Goal: Task Accomplishment & Management: Use online tool/utility

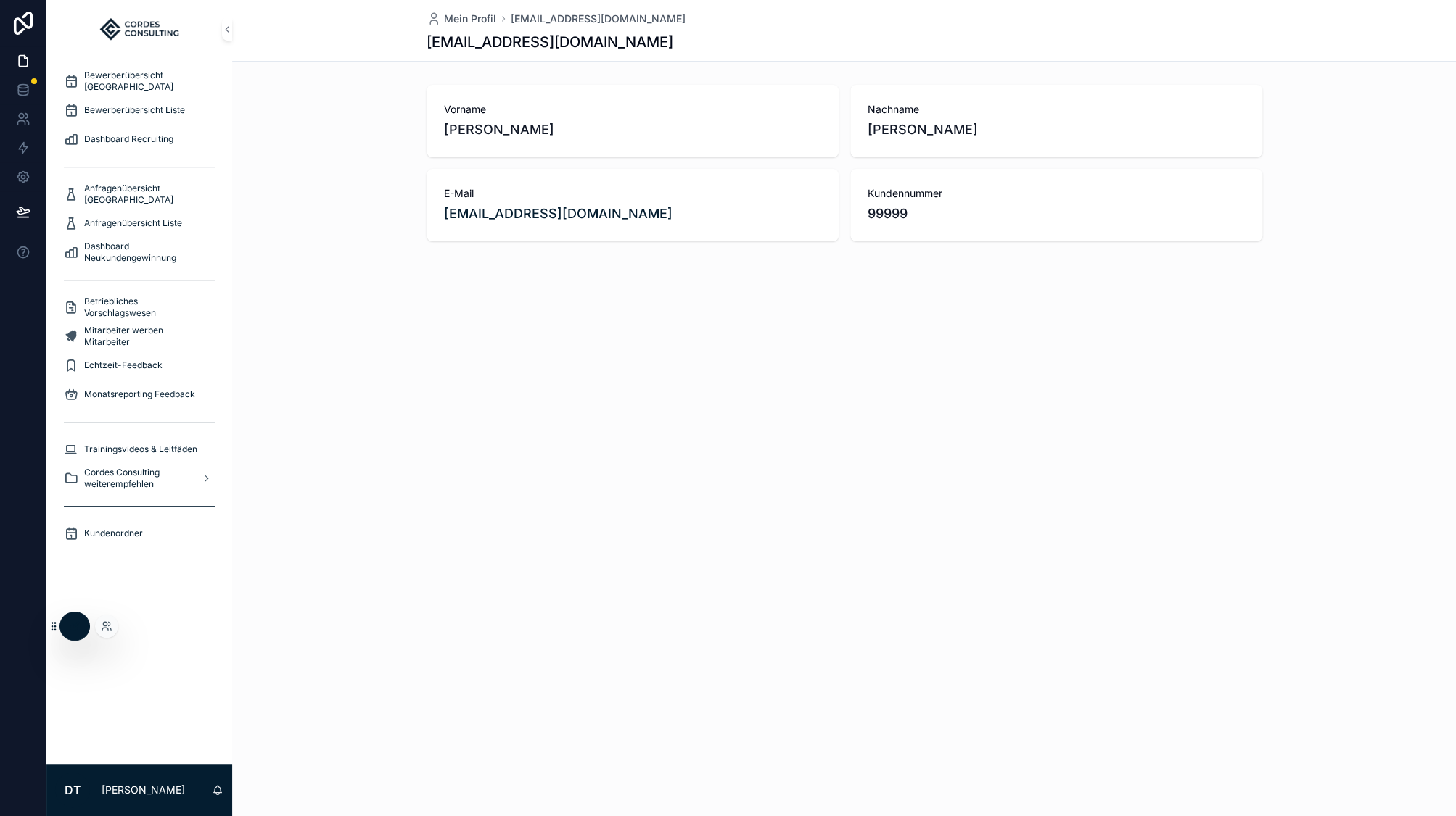
click at [82, 626] on div at bounding box center [74, 625] width 29 height 27
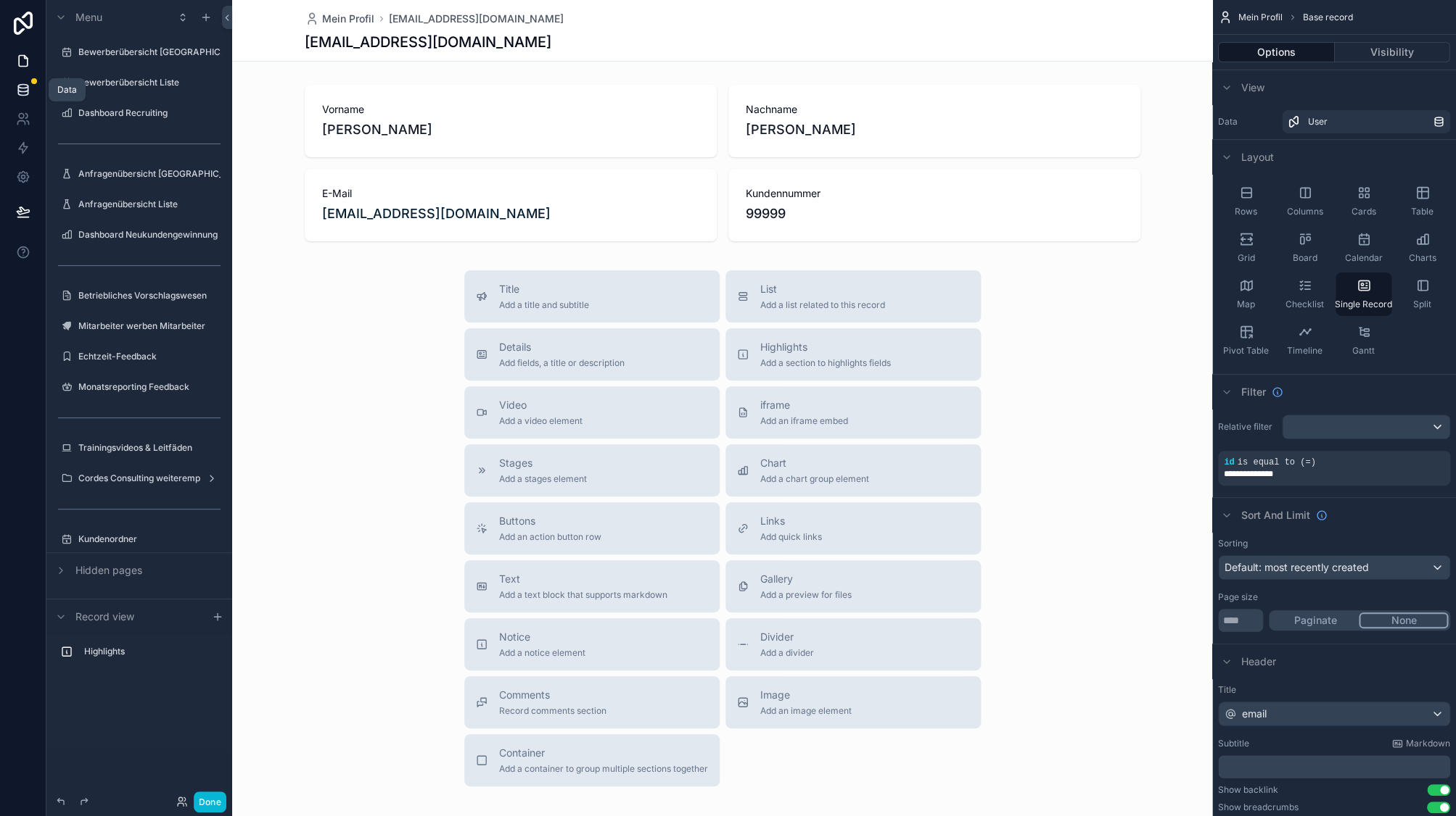
click at [31, 94] on link at bounding box center [22, 89] width 45 height 29
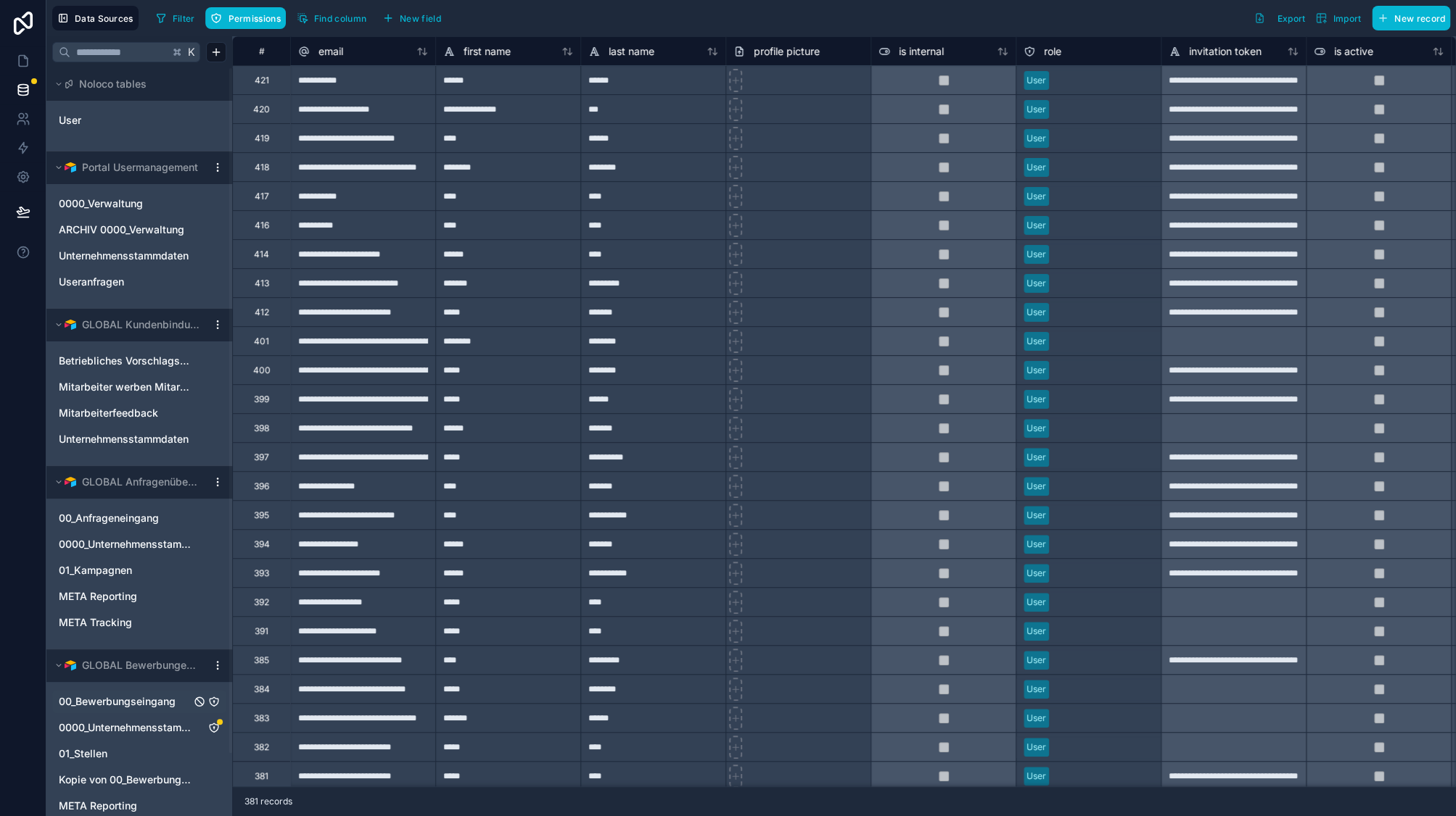
click at [138, 701] on span "00_Bewerbungseingang" at bounding box center [116, 702] width 116 height 15
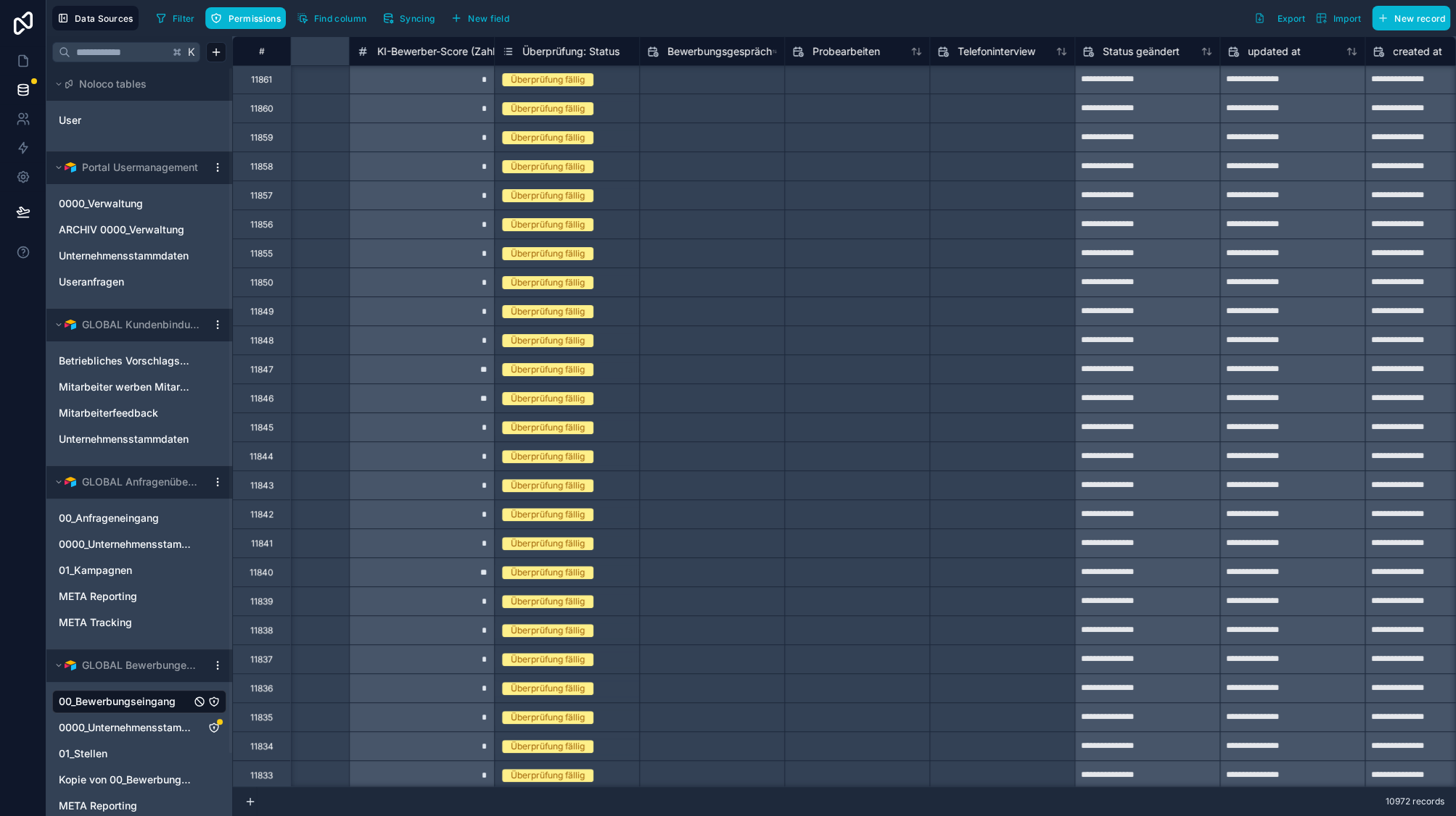
scroll to position [1, 8209]
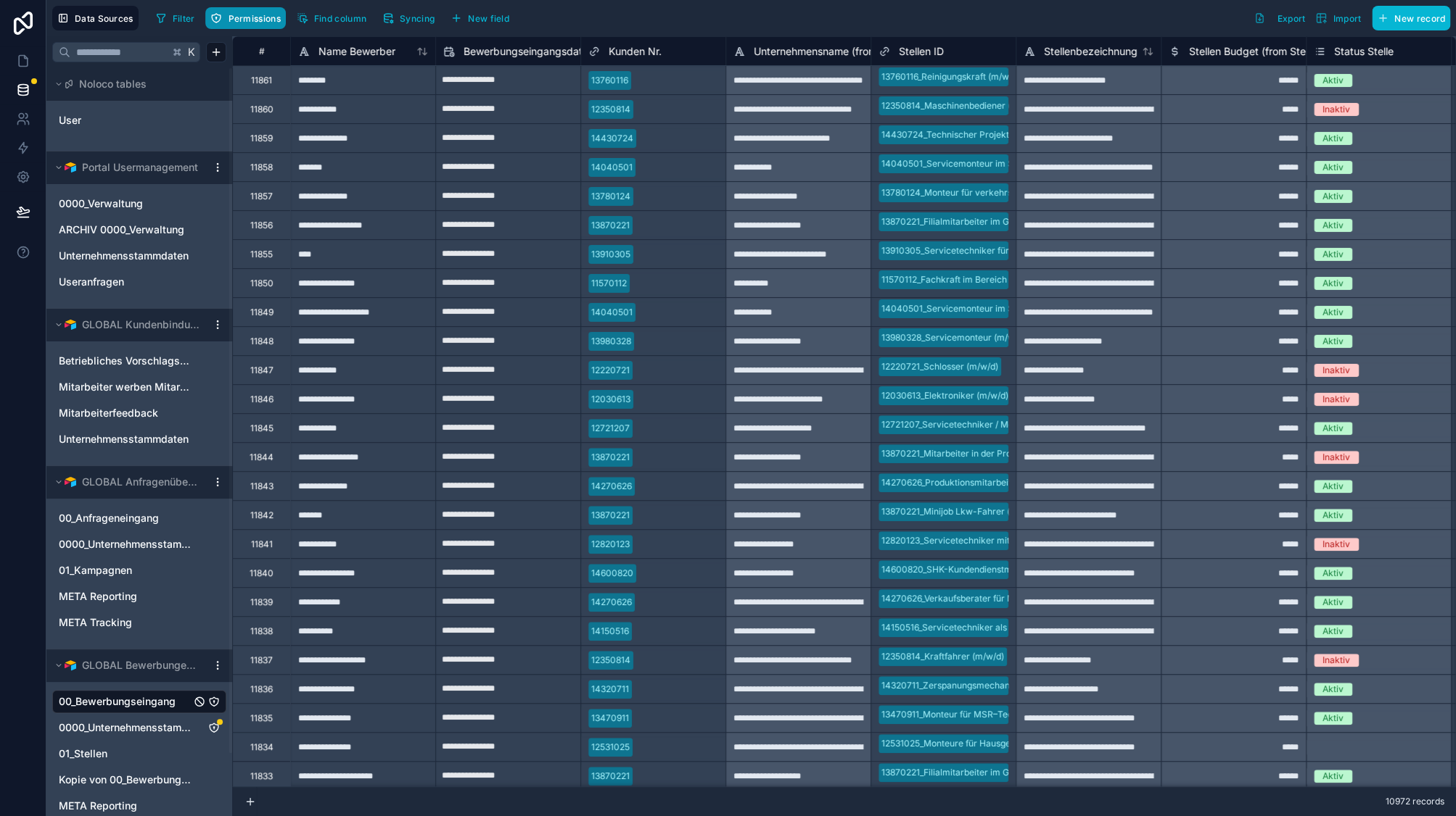
click at [251, 18] on span "Permissions" at bounding box center [253, 18] width 52 height 11
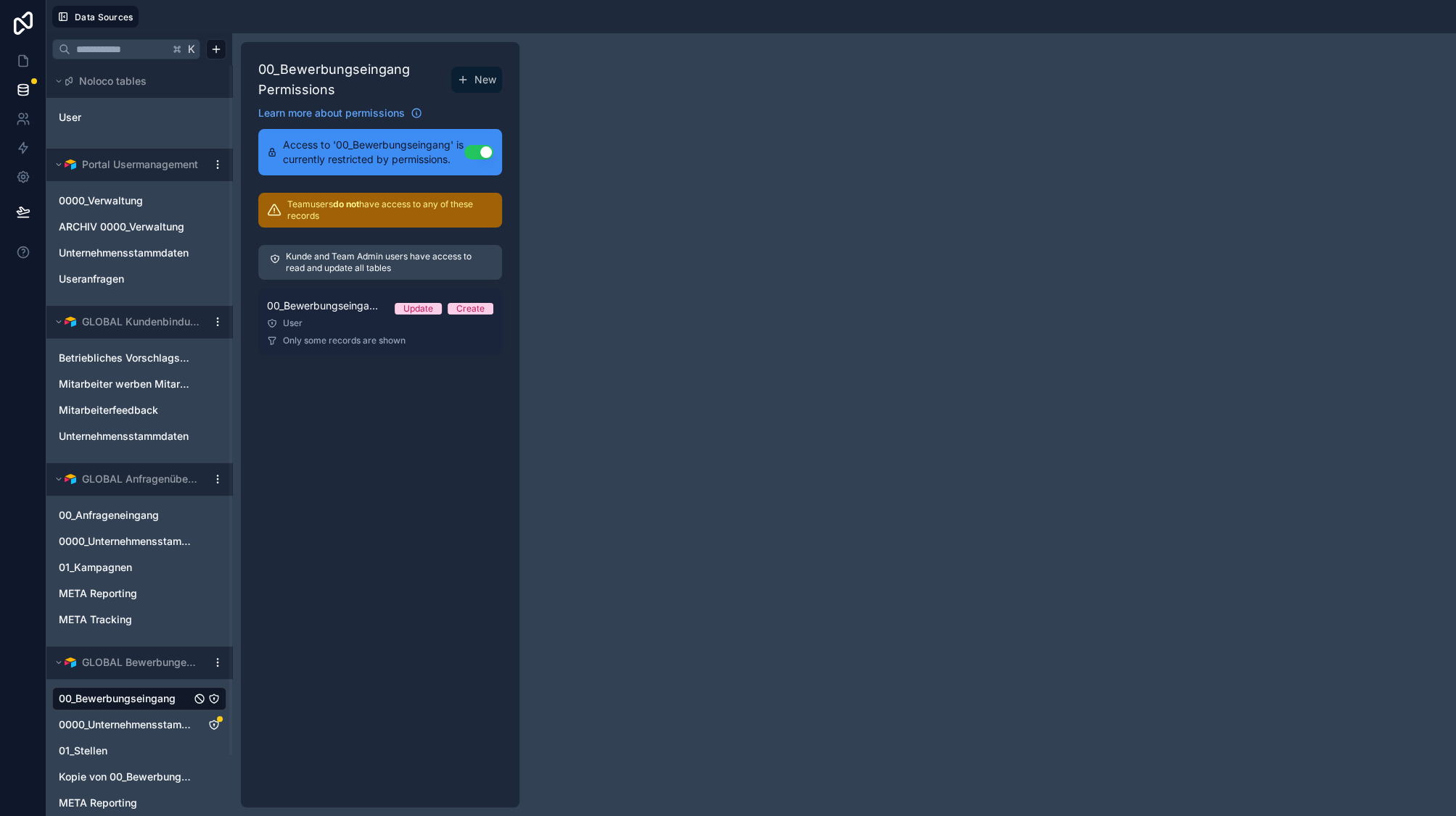
click at [376, 332] on link "00_Bewerbungseingang Permission 1 Update Create User Only some records are shown" at bounding box center [380, 322] width 243 height 67
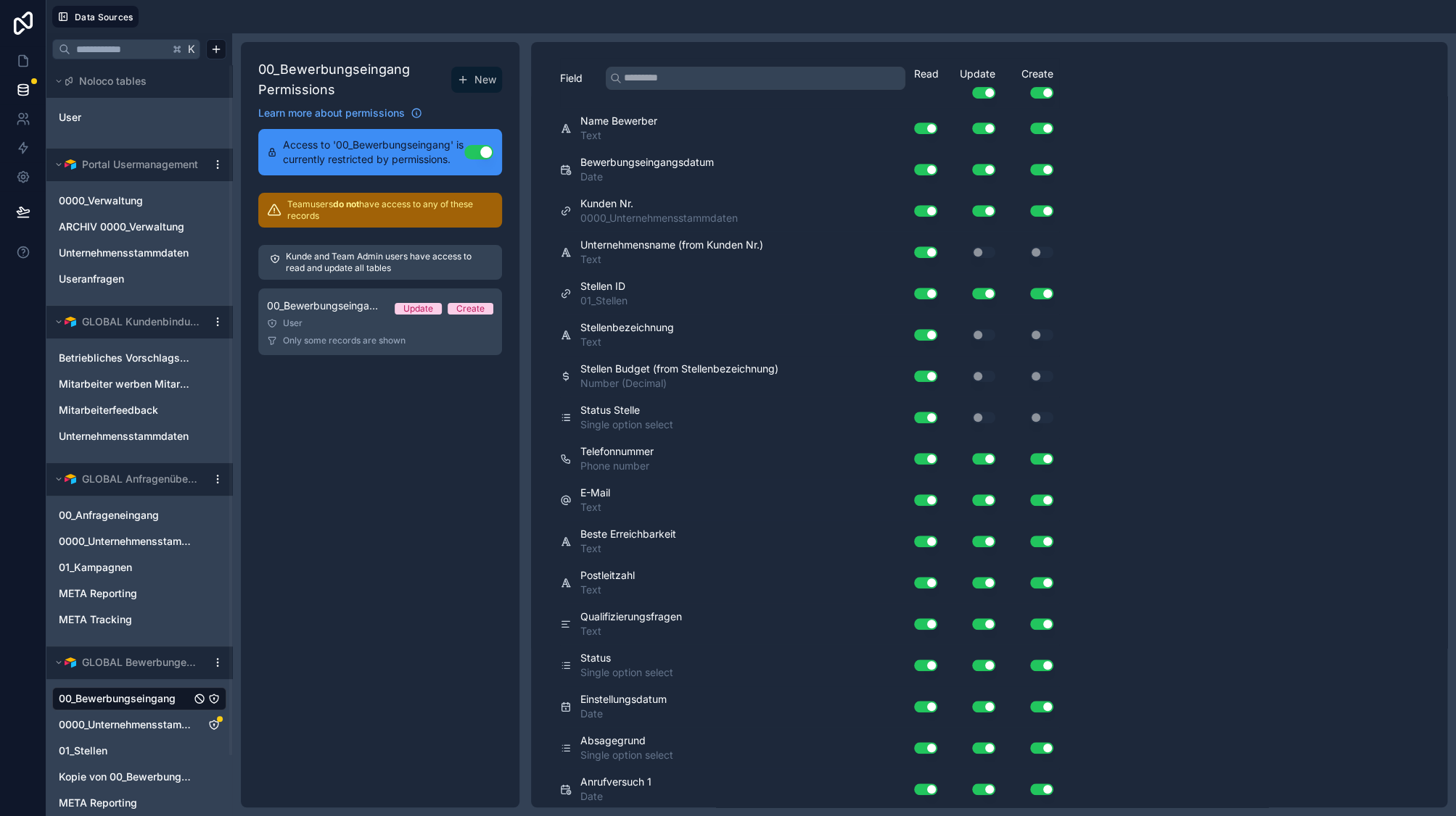
scroll to position [302, 0]
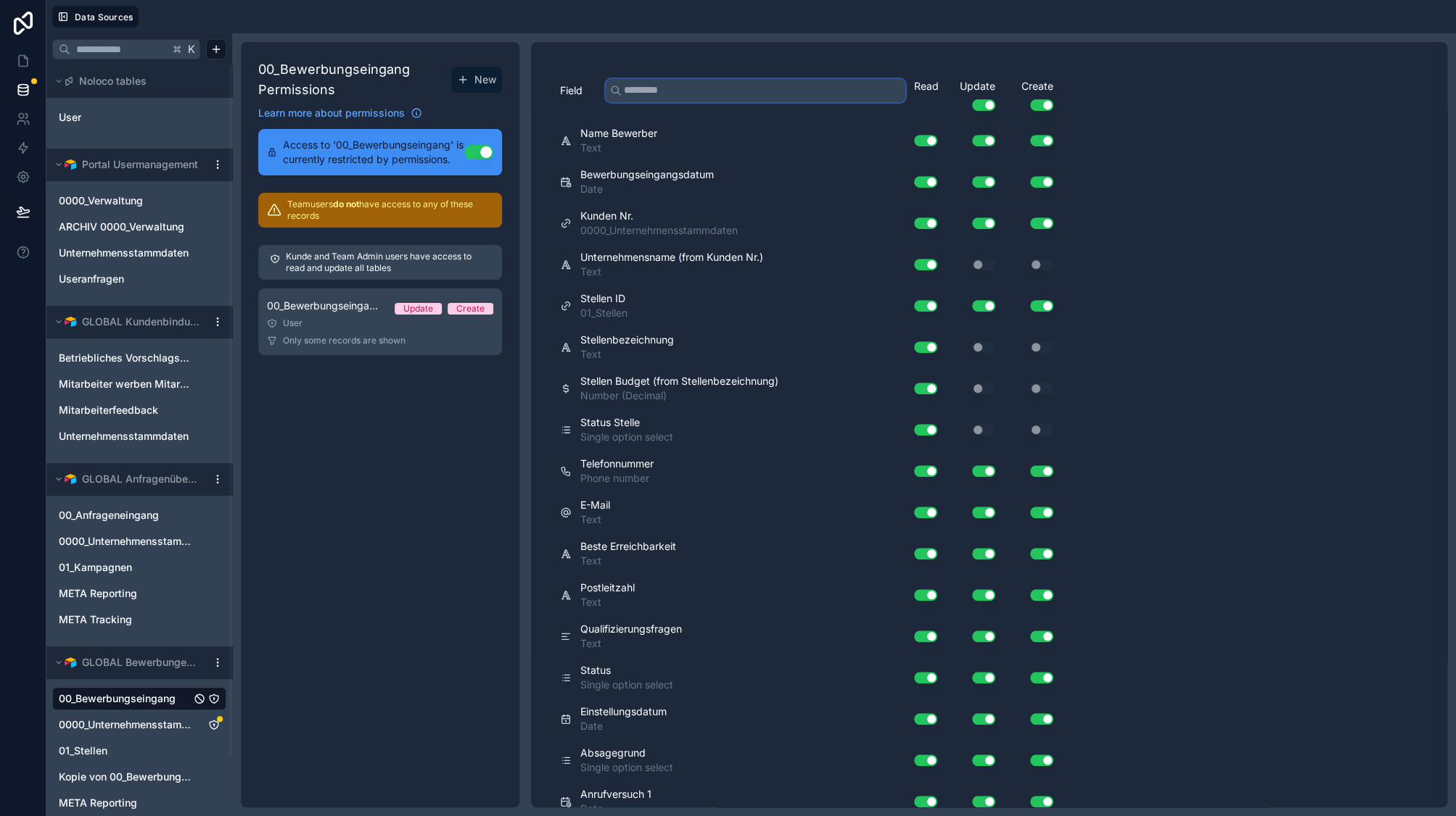
click at [723, 97] on input "text" at bounding box center [755, 91] width 300 height 23
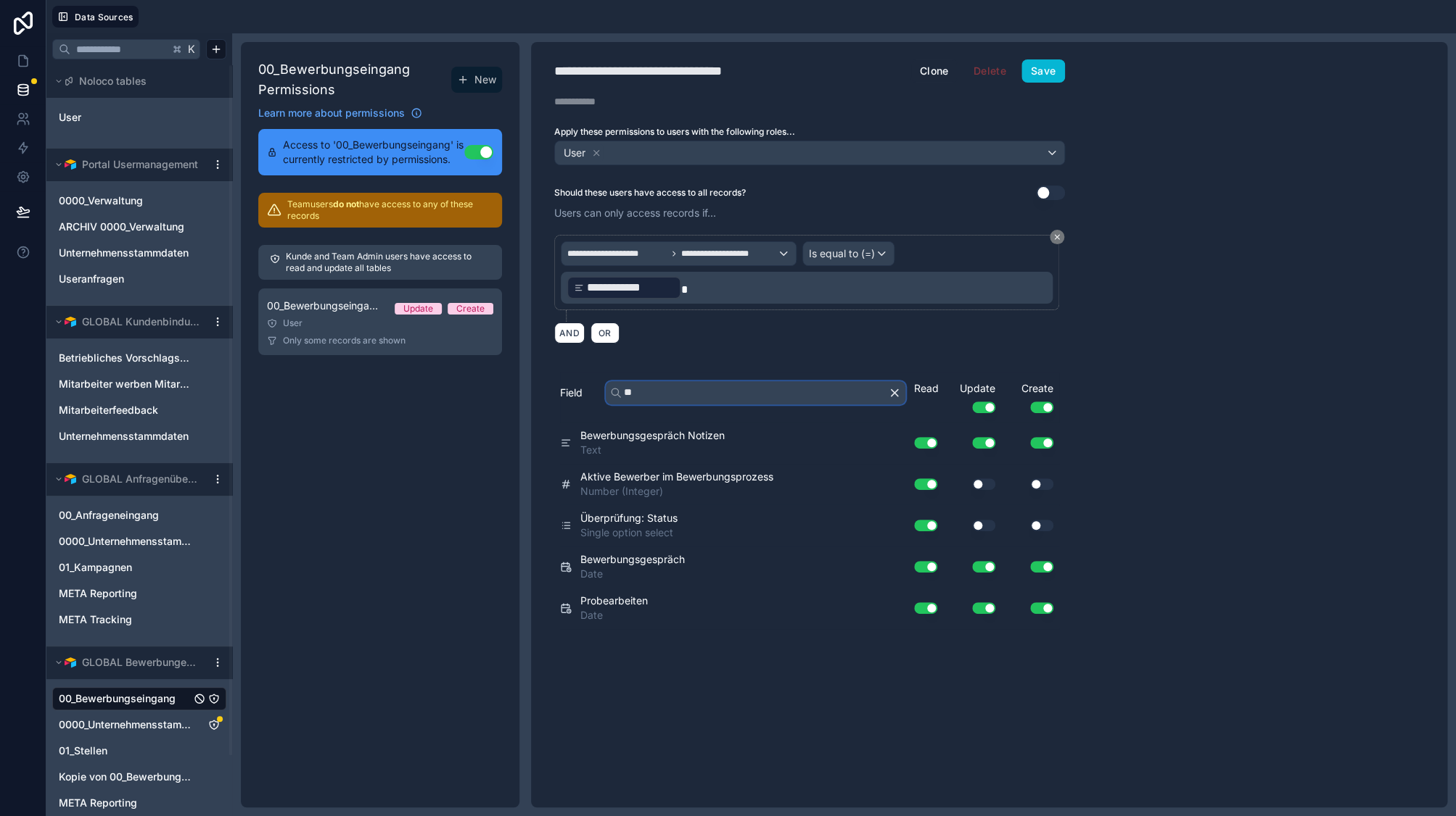
scroll to position [0, 0]
type input "**"
click at [349, 431] on div "00_Bewerbungseingang Permissions New Learn more about permissions Access to '00…" at bounding box center [380, 425] width 278 height 766
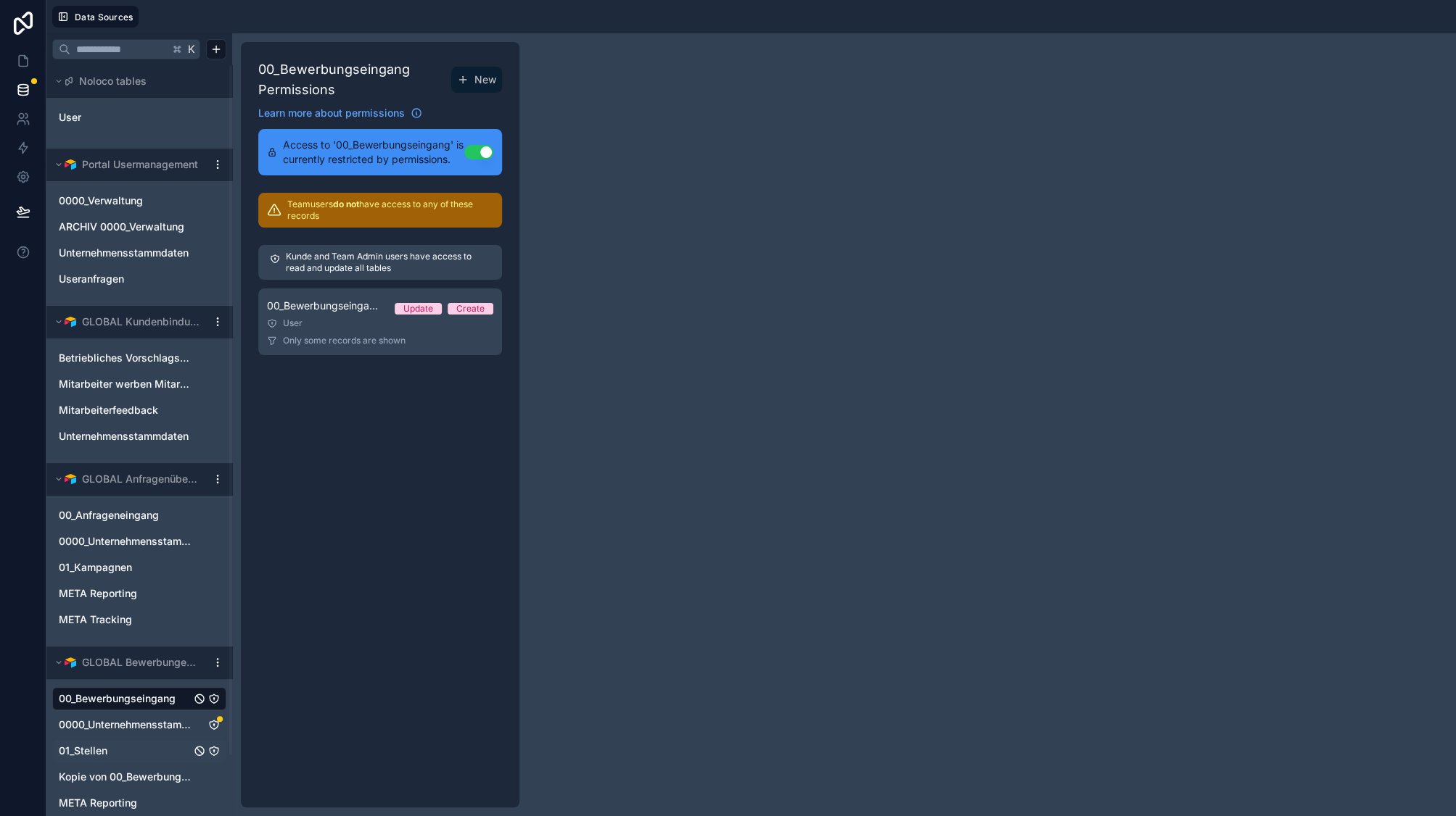
click at [128, 742] on div "01_Stellen" at bounding box center [139, 751] width 174 height 23
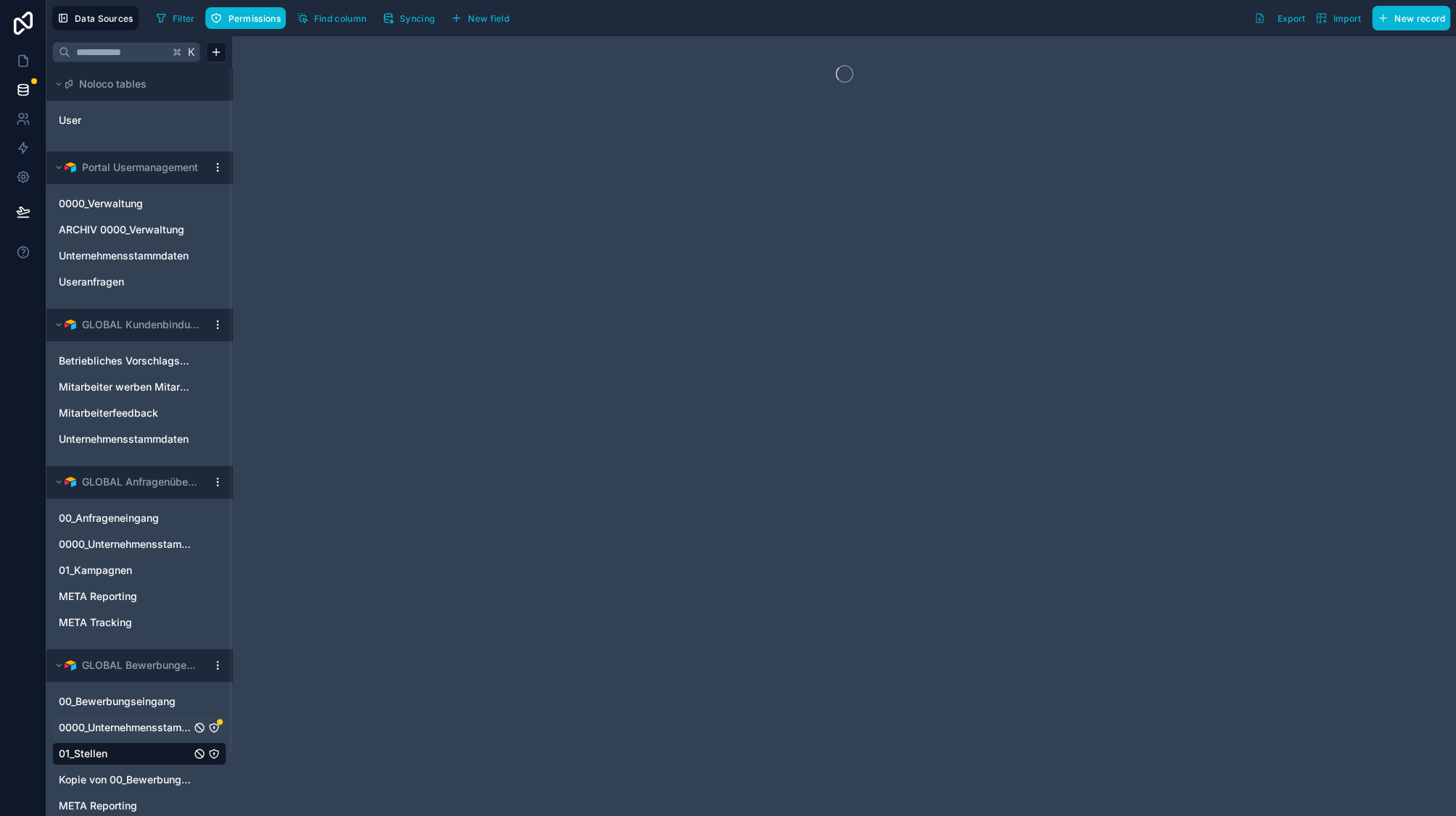
click at [128, 732] on span "0000_Unternehmensstammdaten" at bounding box center [125, 728] width 132 height 15
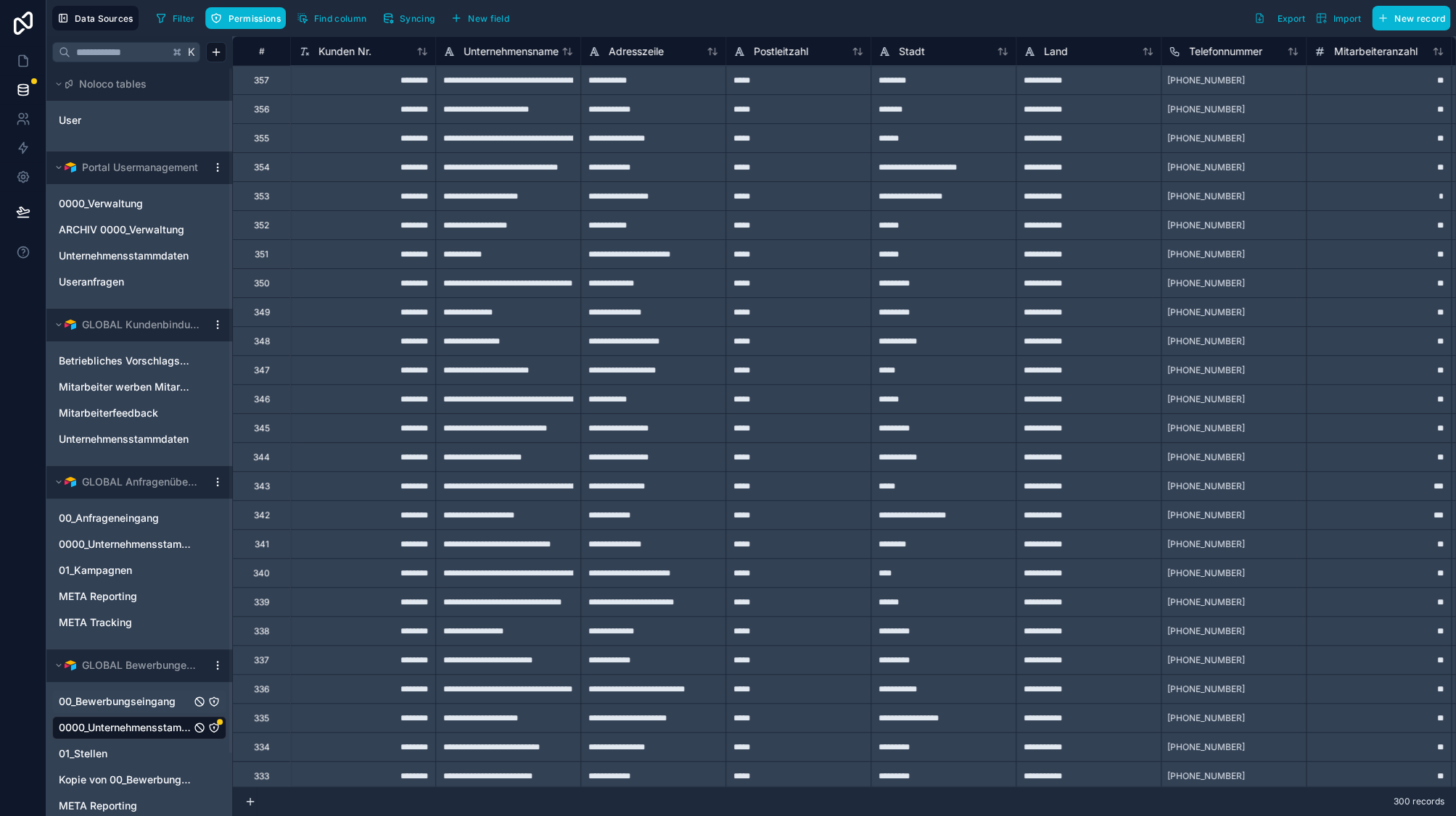
click at [135, 694] on div "00_Bewerbungseingang" at bounding box center [139, 702] width 174 height 23
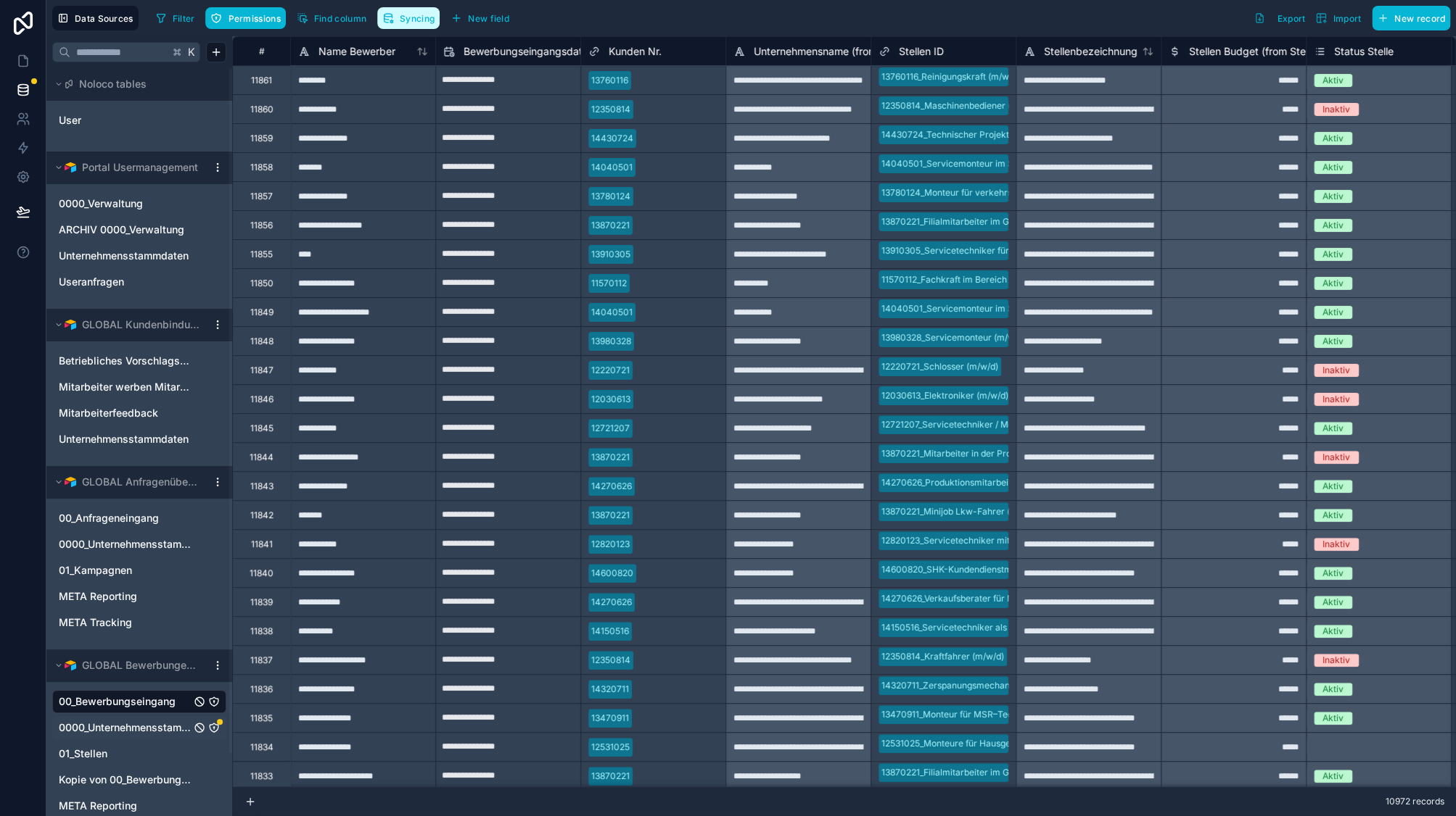
click at [417, 23] on span "Syncing" at bounding box center [417, 18] width 35 height 11
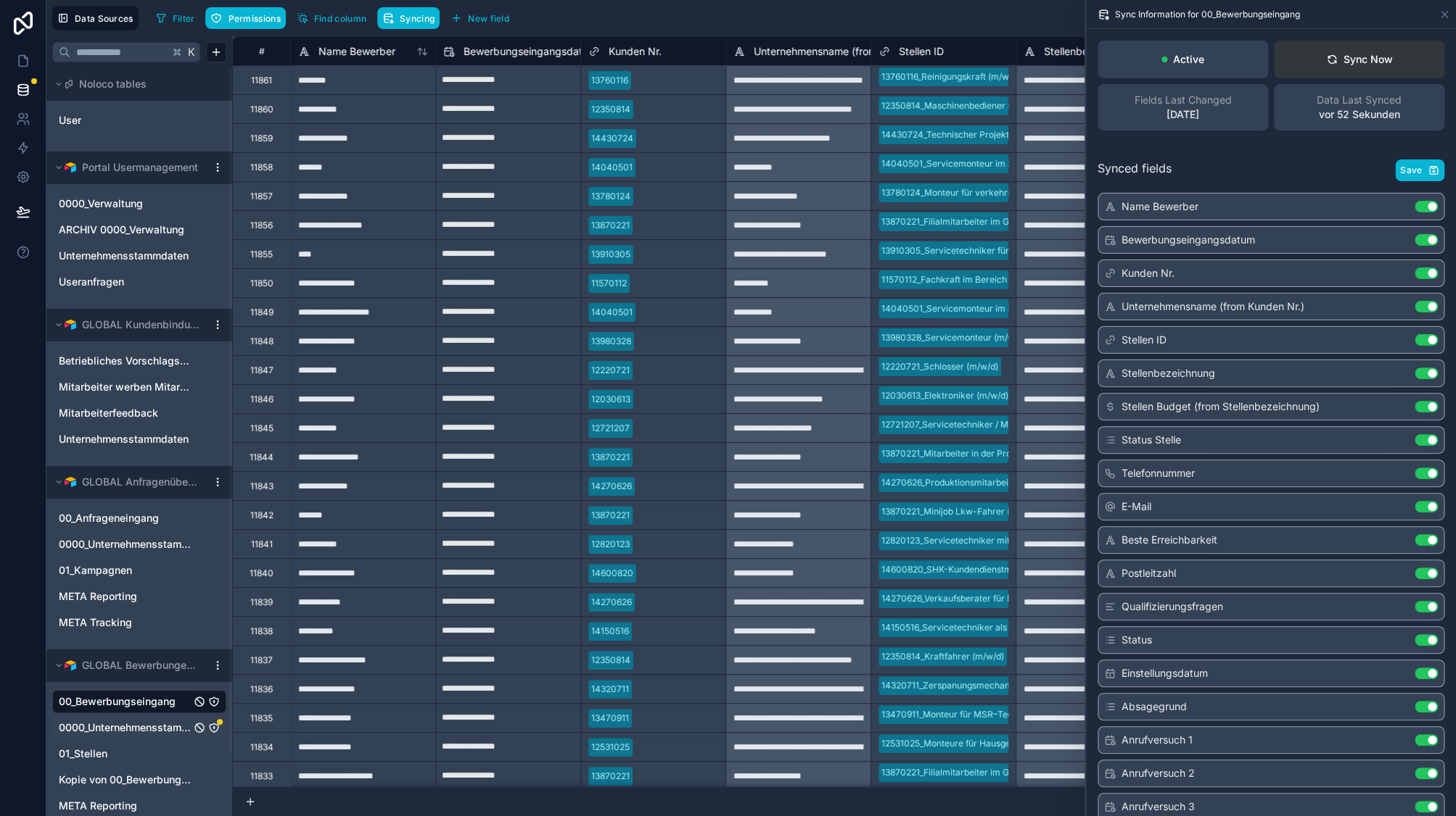
click at [1375, 60] on div "Sync Now" at bounding box center [1359, 59] width 67 height 15
click at [1345, 64] on div "Sync Now" at bounding box center [1359, 59] width 67 height 15
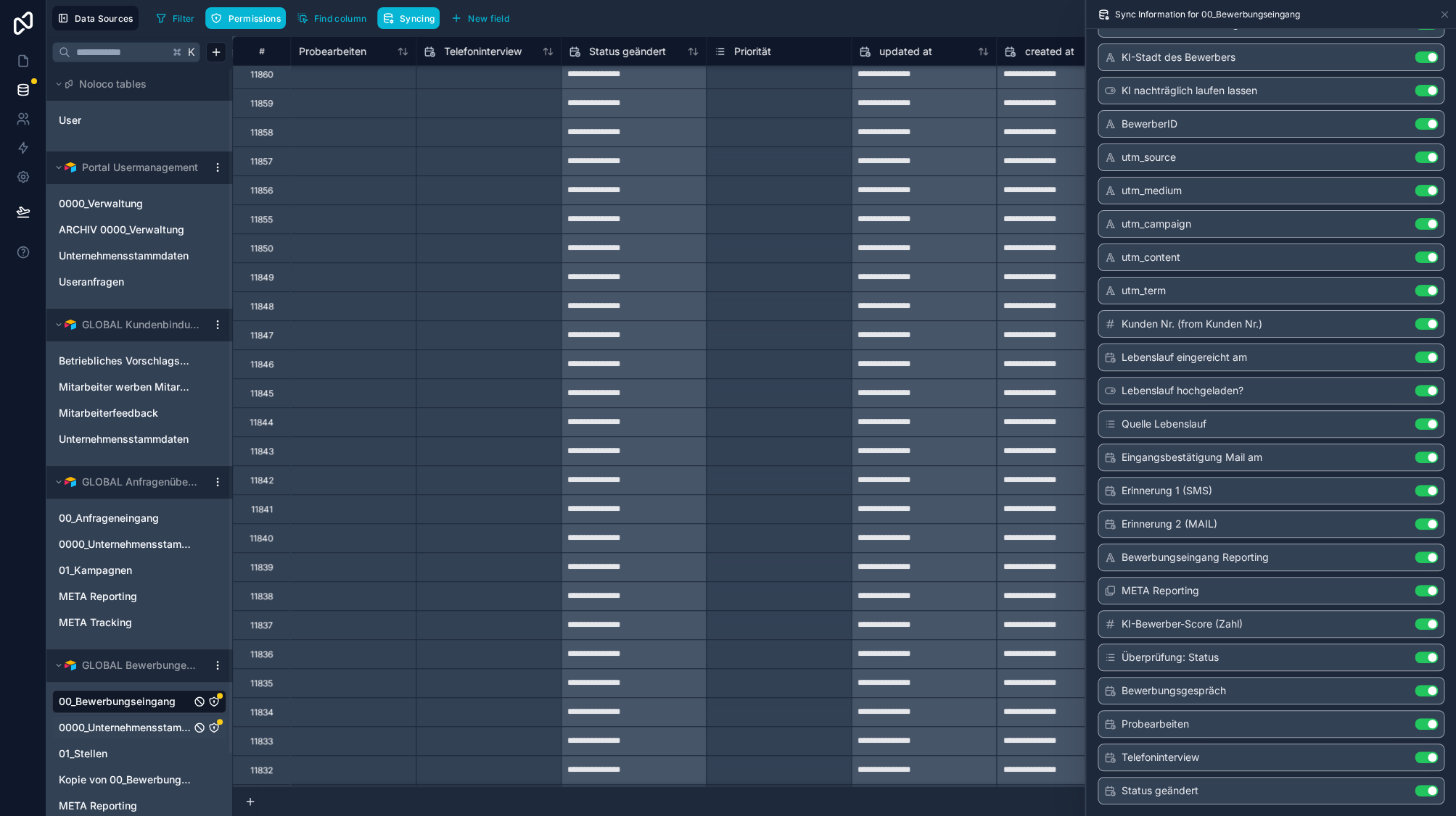
scroll to position [0, 9452]
